Goal: Find specific page/section: Find specific page/section

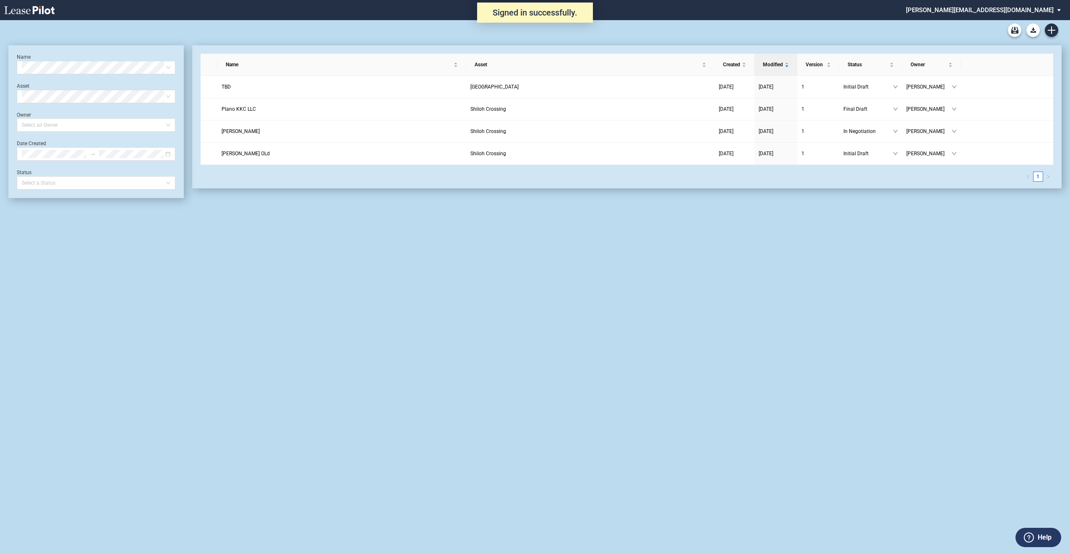
click at [1001, 12] on md-select "[PERSON_NAME][EMAIL_ADDRESS][DOMAIN_NAME] Settings Sign Out" at bounding box center [986, 9] width 163 height 19
click at [986, 9] on md-select "michael@eagleequityinc.com Admin Area Settings Sign Out" at bounding box center [986, 9] width 163 height 19
click at [889, 36] on md-backdrop at bounding box center [535, 276] width 1070 height 553
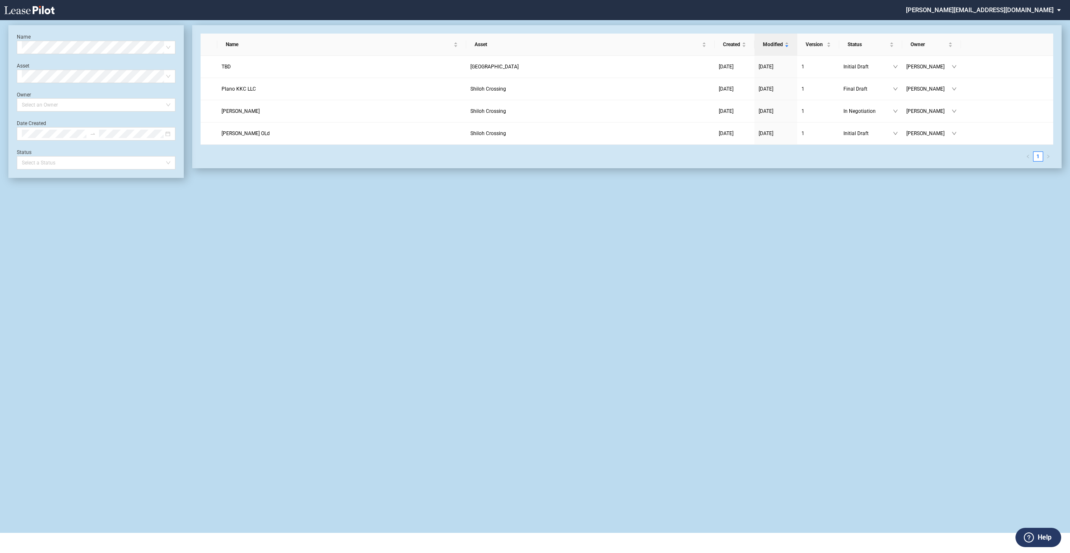
click at [1040, 11] on md-select "michael@eagleequityinc.com Admin Area Settings Sign Out" at bounding box center [986, 9] width 163 height 19
click at [1011, 22] on md-option "Admin Area" at bounding box center [1004, 22] width 80 height 13
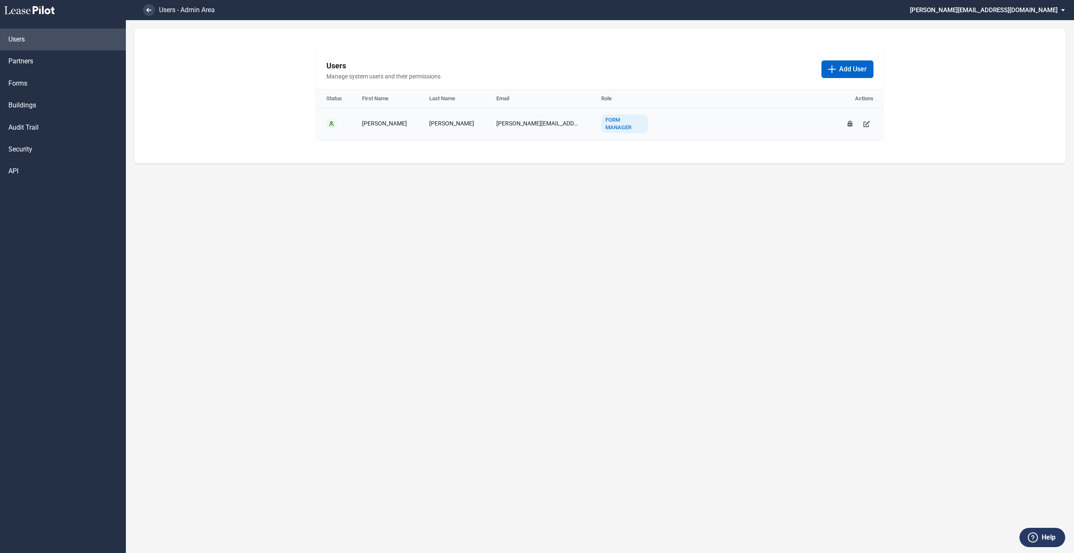
click at [634, 126] on div "Form Manager" at bounding box center [624, 124] width 47 height 18
click at [34, 86] on link "Forms" at bounding box center [63, 84] width 126 height 22
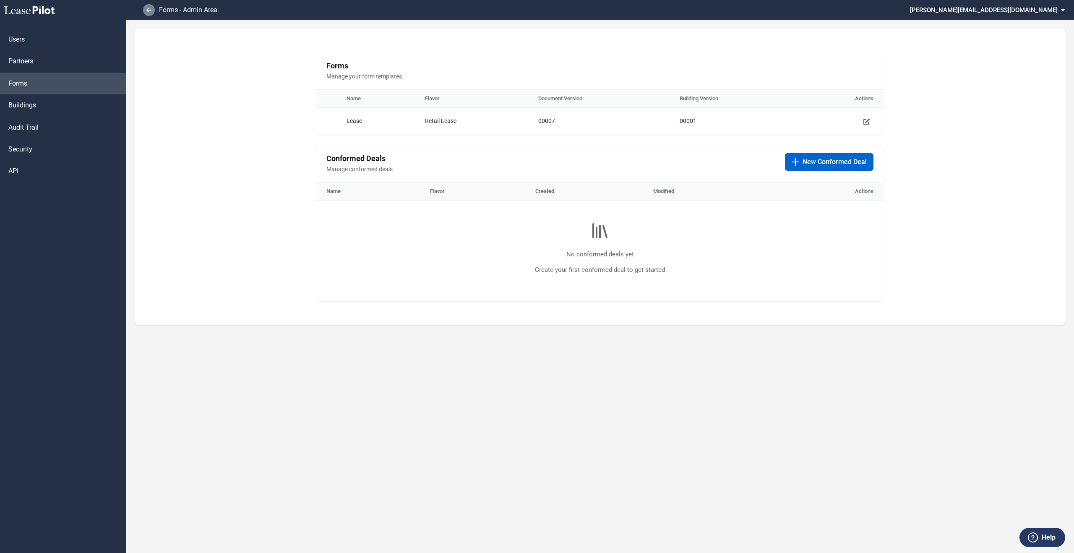
click at [151, 14] on link at bounding box center [149, 10] width 12 height 12
